Goal: Find specific page/section: Find specific page/section

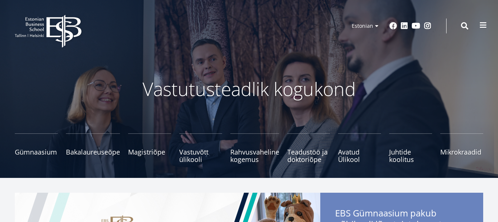
click at [484, 23] on span at bounding box center [483, 24] width 7 height 7
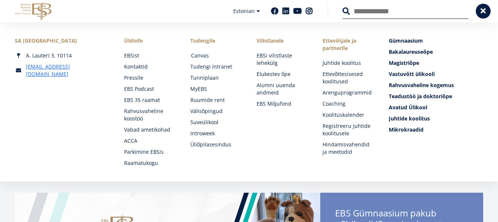
click at [202, 54] on link "Canvas" at bounding box center [217, 55] width 52 height 7
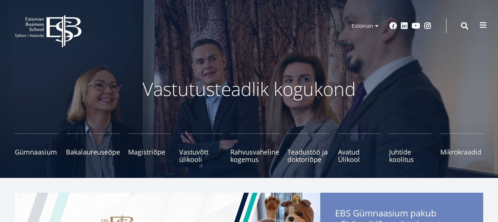
click at [483, 23] on span at bounding box center [483, 24] width 7 height 7
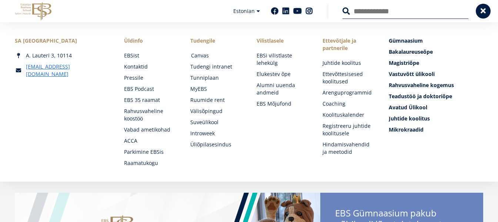
click at [201, 54] on link "Canvas" at bounding box center [217, 55] width 52 height 7
